Goal: Download file/media

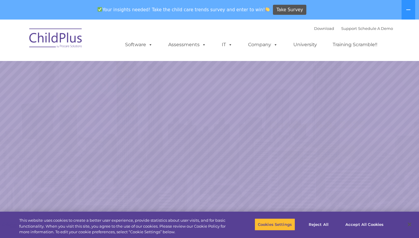
select select "MEDIUM"
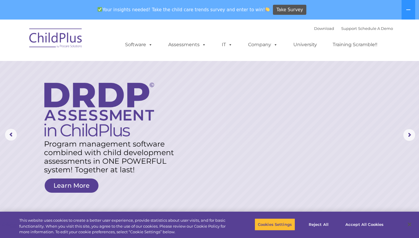
click at [54, 38] on img at bounding box center [55, 39] width 59 height 30
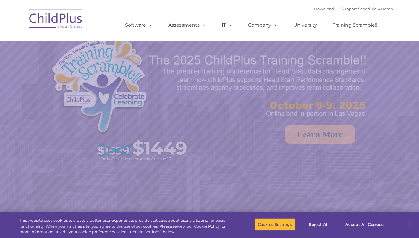
select select "MEDIUM"
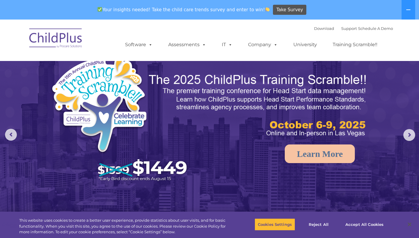
click at [408, 8] on icon at bounding box center [408, 9] width 5 height 5
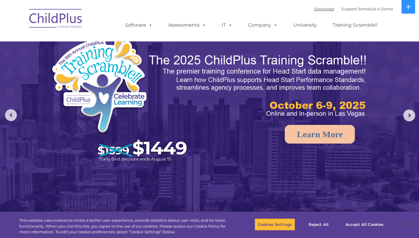
click at [314, 9] on link "Download" at bounding box center [324, 9] width 20 height 5
